Goal: Information Seeking & Learning: Learn about a topic

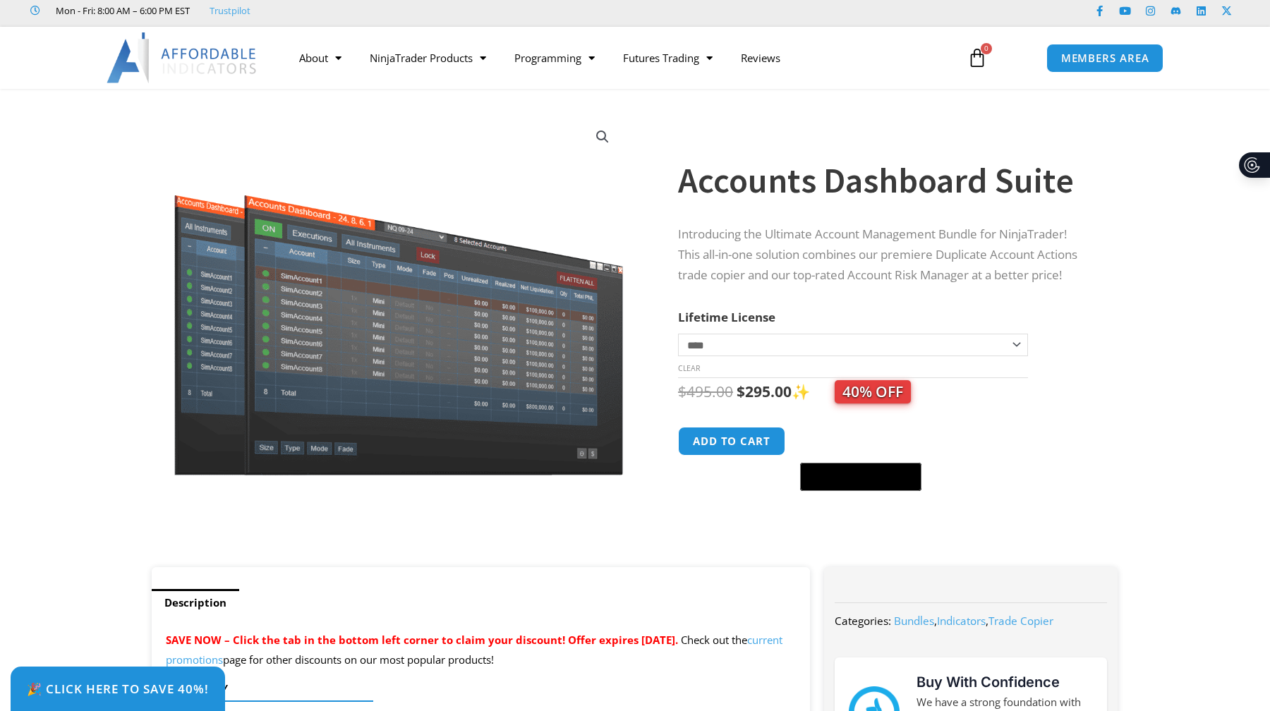
scroll to position [28, 0]
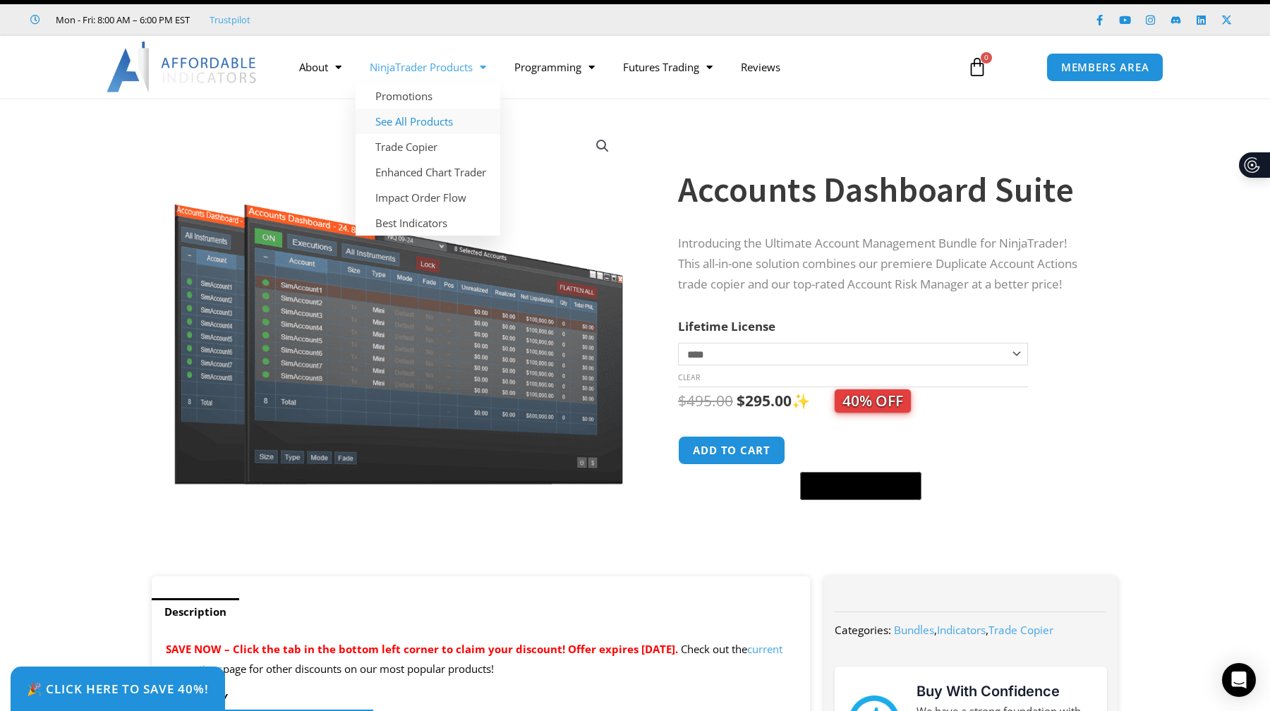
click at [446, 123] on link "See All Products" at bounding box center [428, 121] width 145 height 25
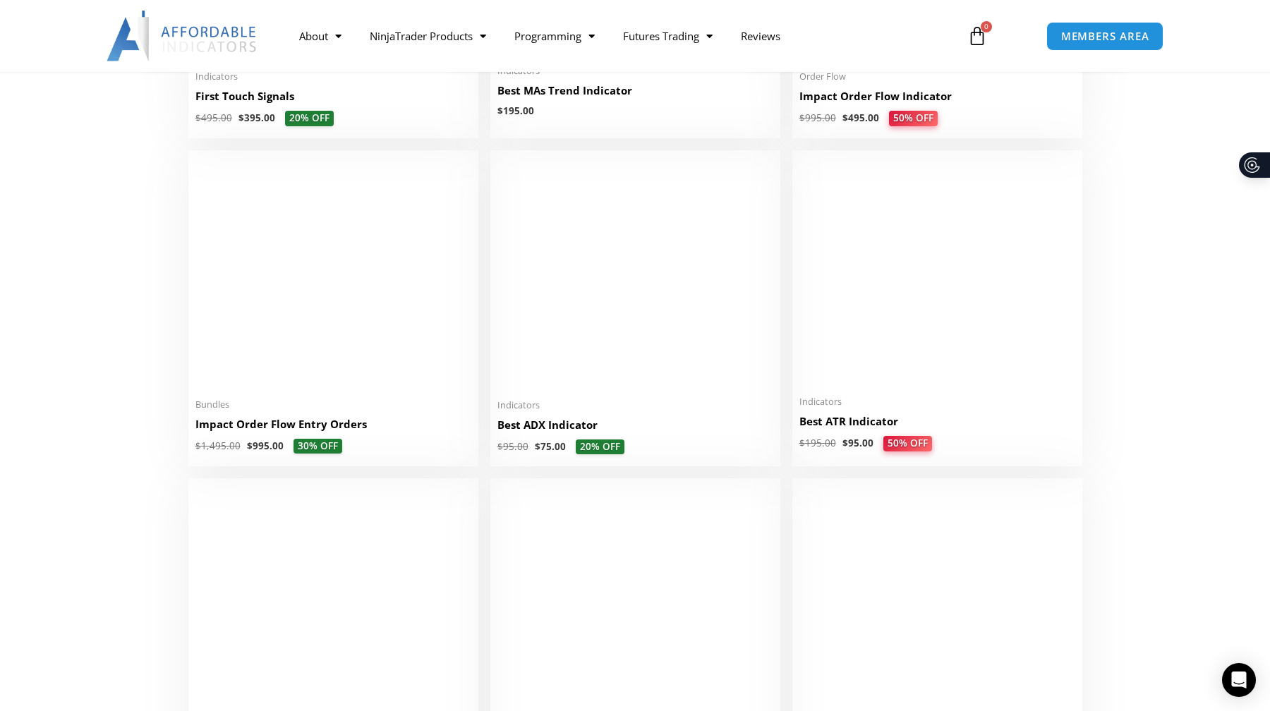
scroll to position [2552, 0]
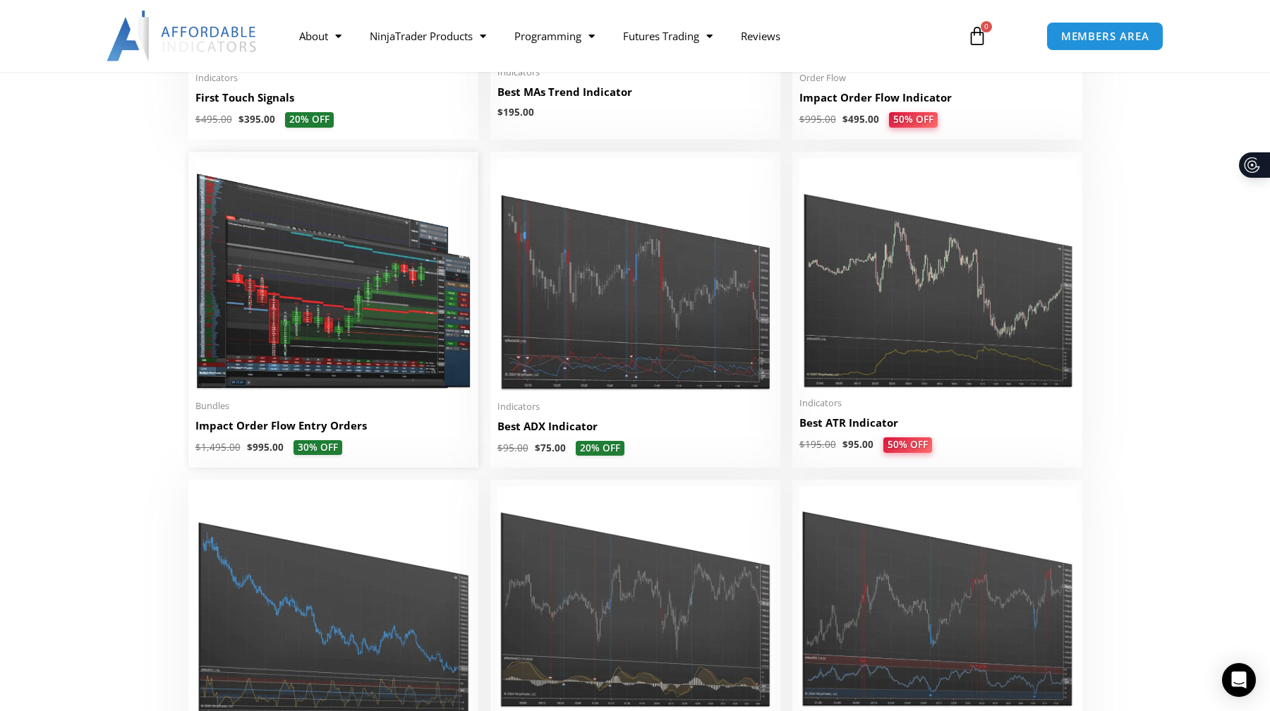
click at [309, 309] on img at bounding box center [333, 275] width 276 height 233
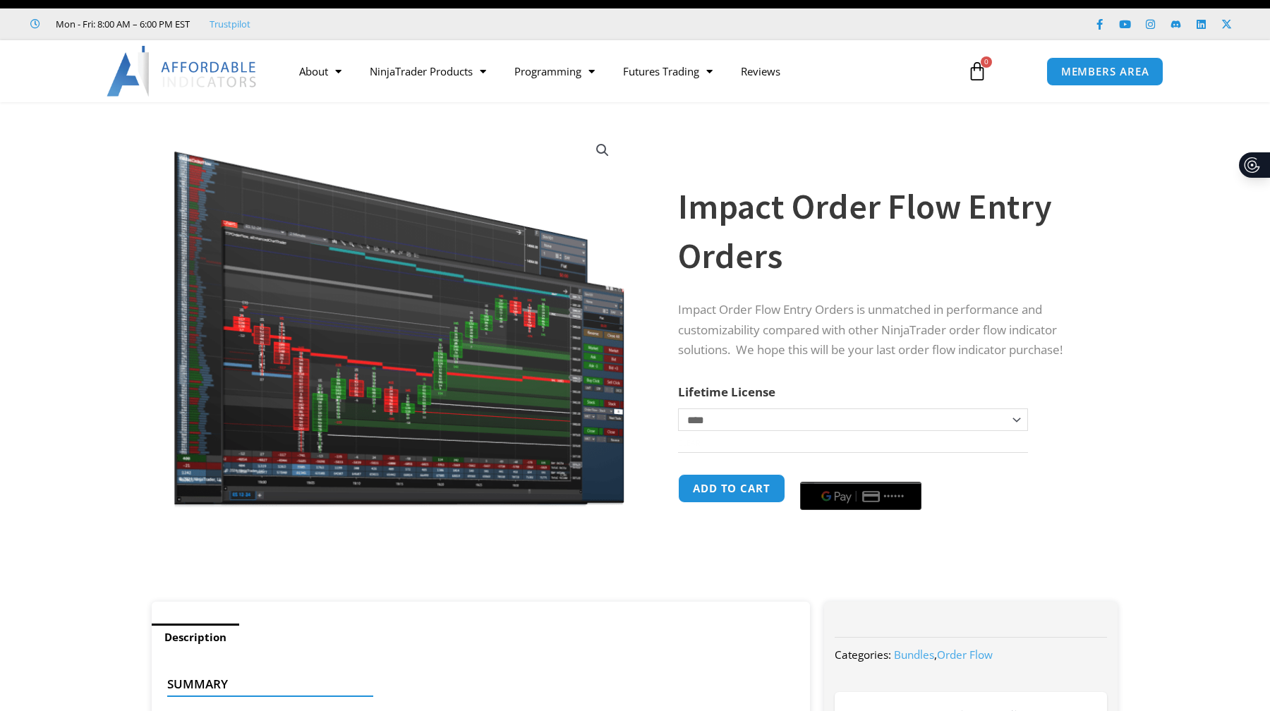
click at [456, 426] on img at bounding box center [399, 318] width 454 height 383
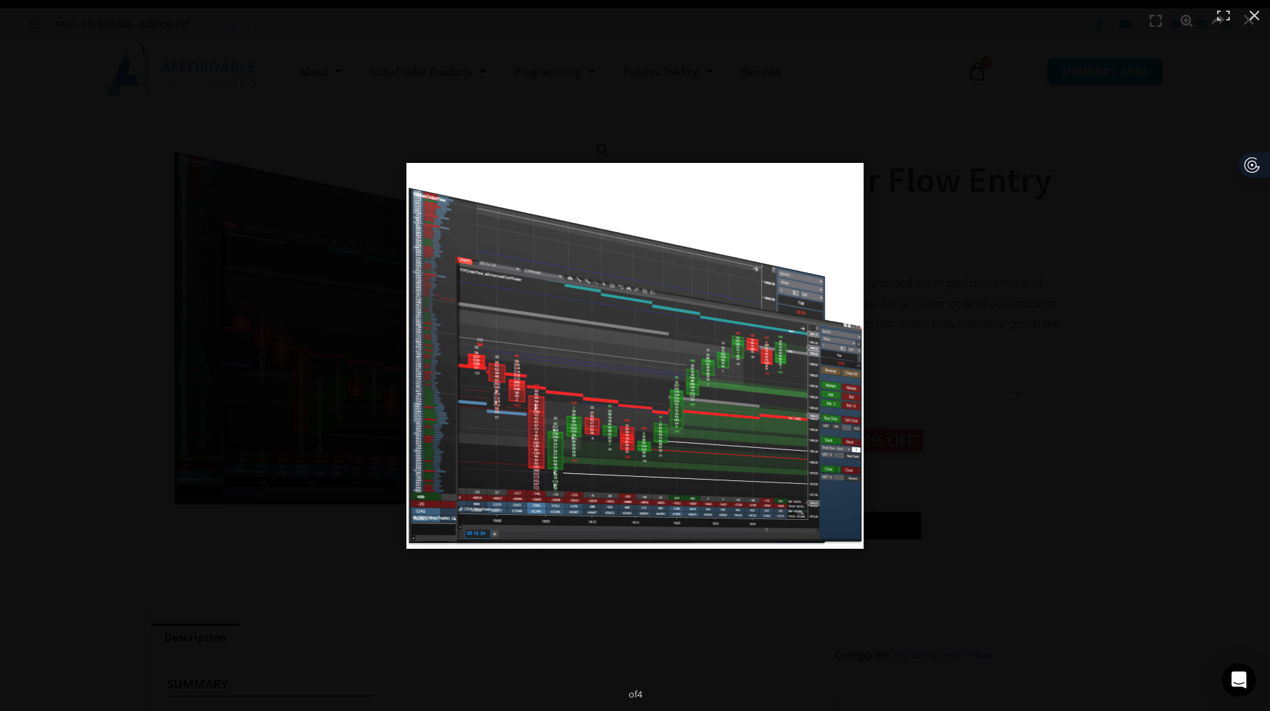
click at [525, 449] on img "Full screen image" at bounding box center [634, 356] width 457 height 386
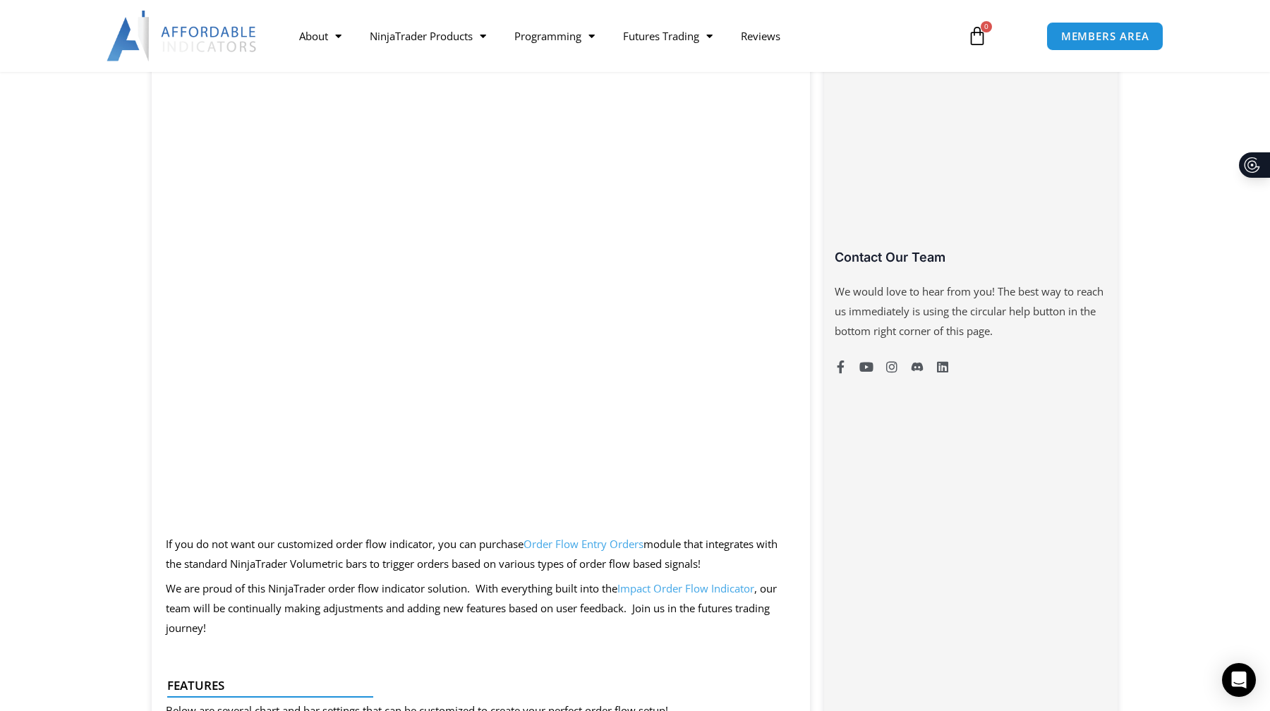
scroll to position [905, 0]
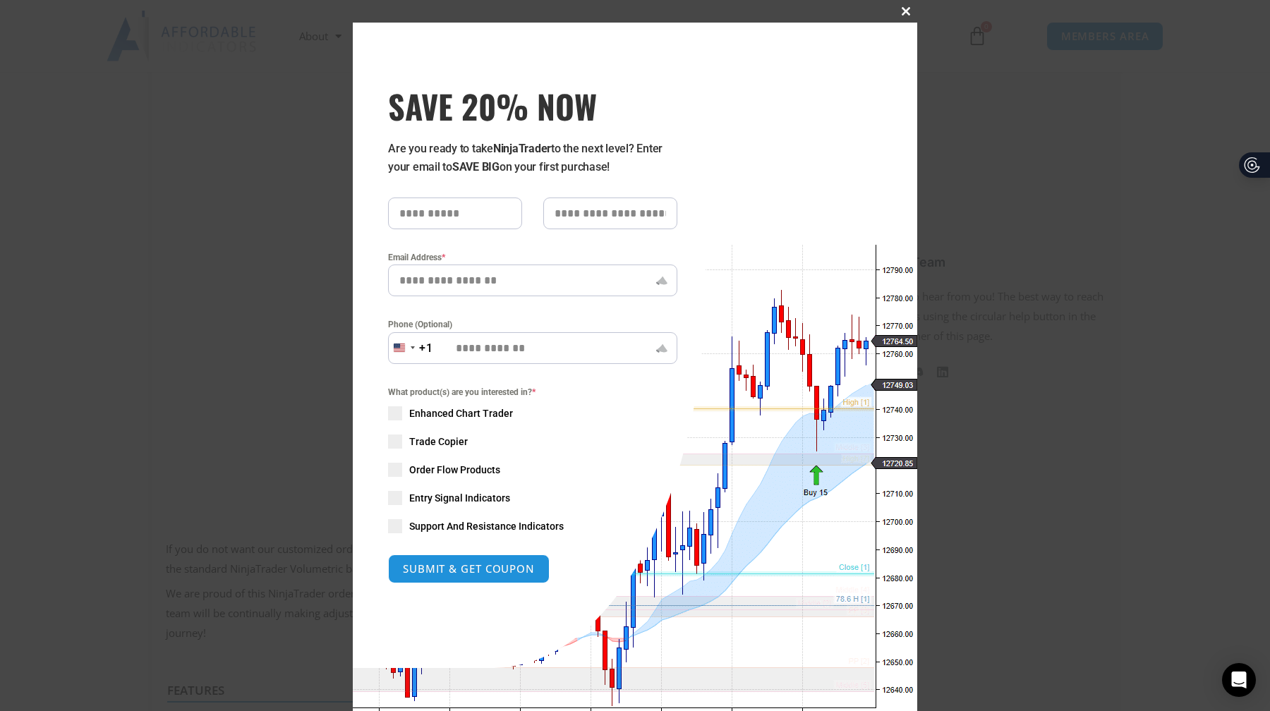
click at [904, 13] on span "SAVE 20% NOW popup" at bounding box center [906, 11] width 23 height 8
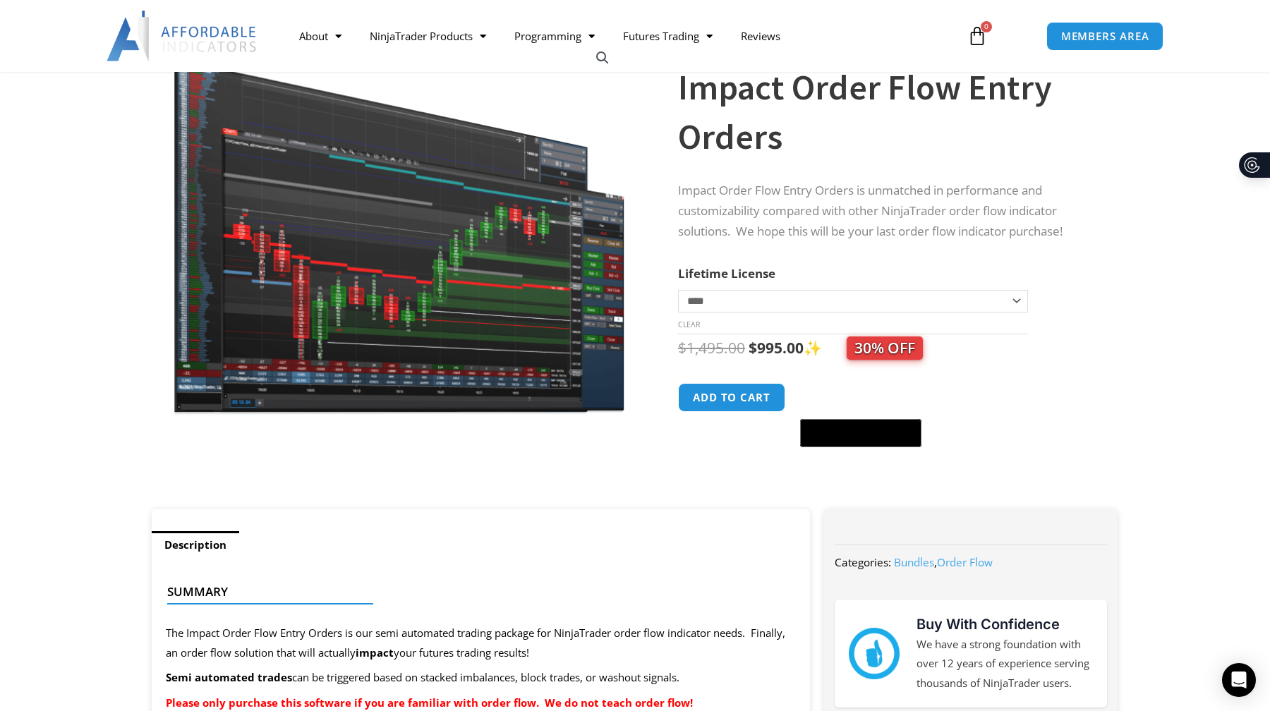
scroll to position [0, 0]
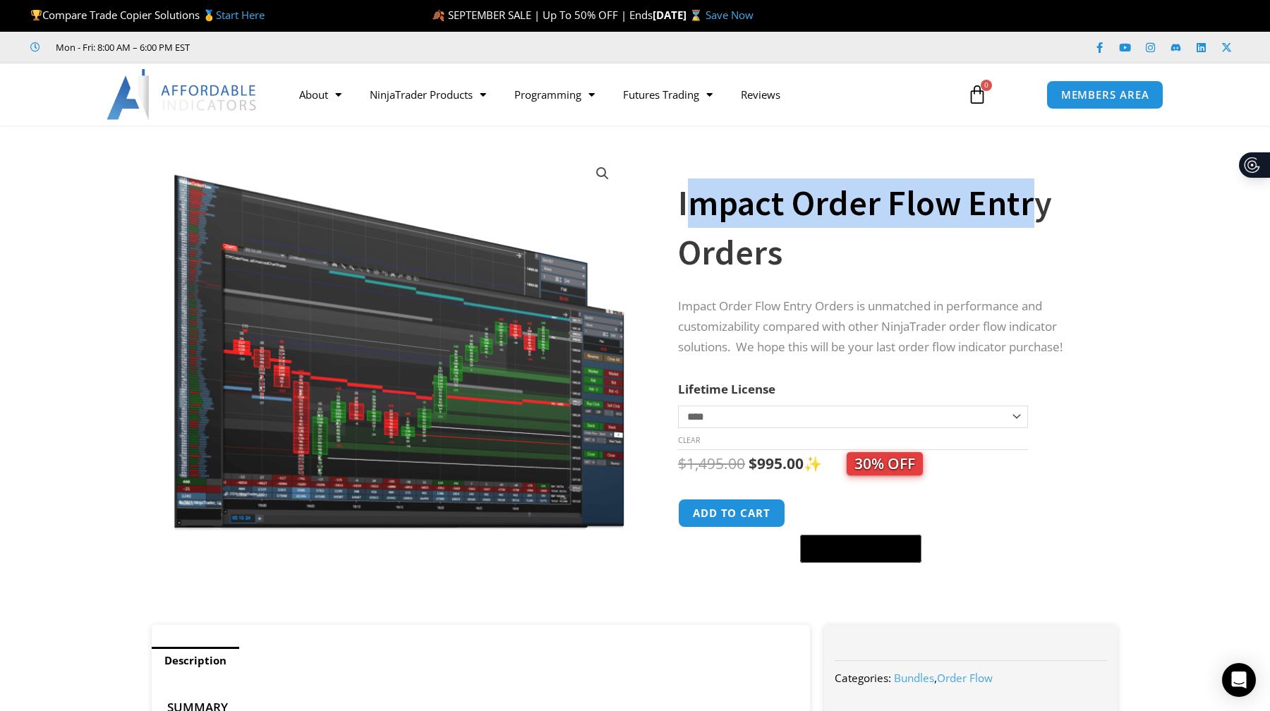
drag, startPoint x: 685, startPoint y: 206, endPoint x: 1026, endPoint y: 193, distance: 341.0
click at [1026, 193] on h1 "Impact Order Flow Entry Orders" at bounding box center [884, 228] width 412 height 99
drag, startPoint x: 681, startPoint y: 203, endPoint x: 945, endPoint y: 239, distance: 267.0
click at [945, 239] on h1 "Impact Order Flow Entry Orders" at bounding box center [884, 228] width 412 height 99
copy h1 "Impact Order Flow Entry Orders"
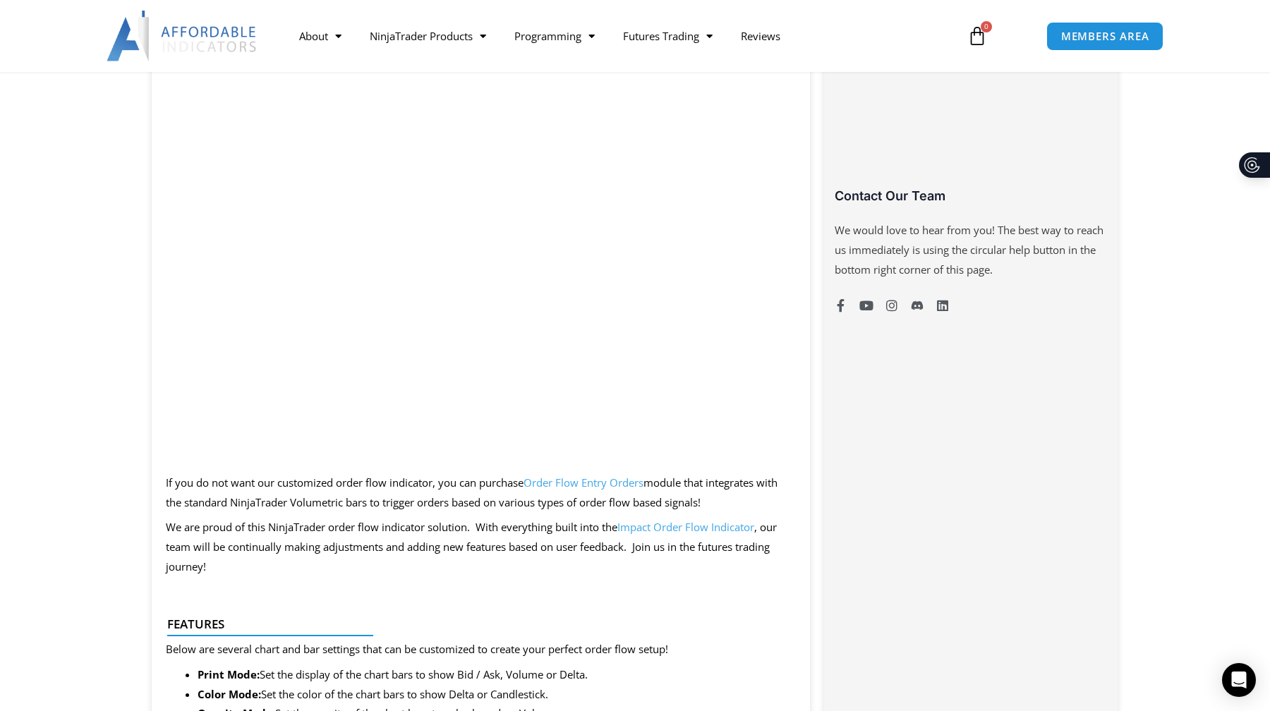
scroll to position [984, 0]
